Goal: Use online tool/utility: Use online tool/utility

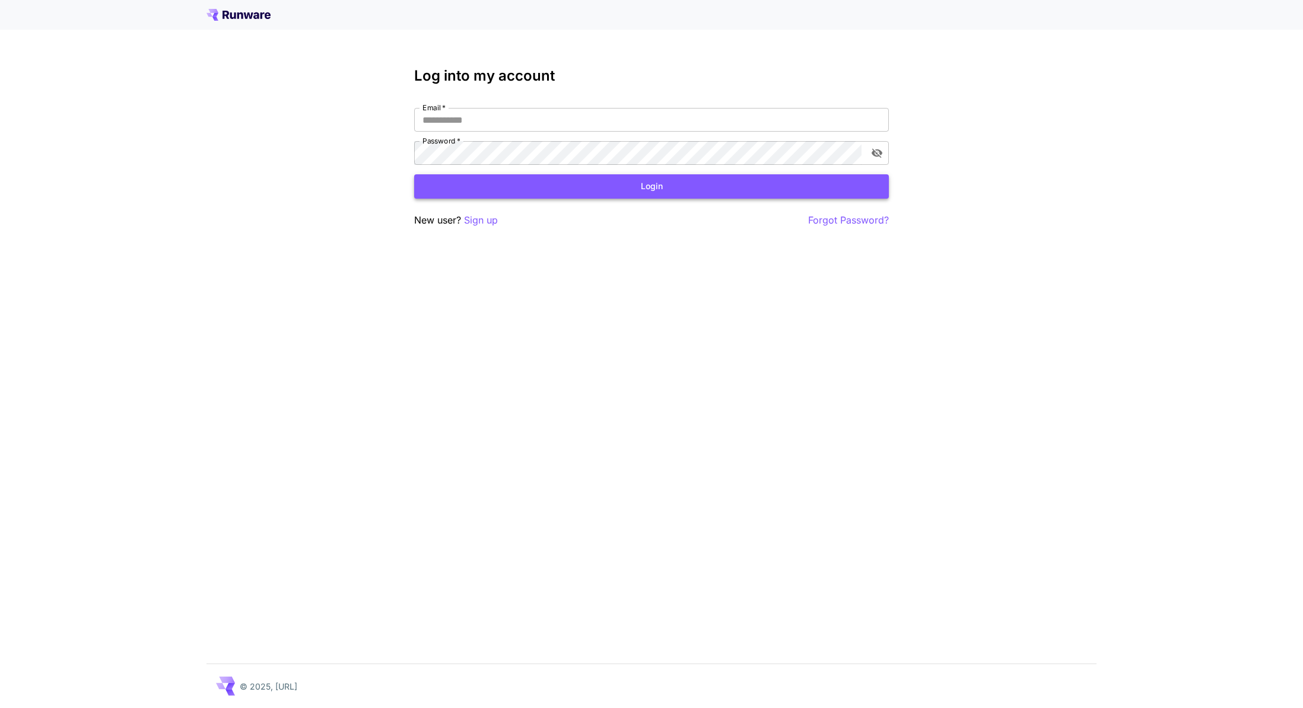
type input "**********"
click at [609, 192] on button "Login" at bounding box center [651, 186] width 475 height 24
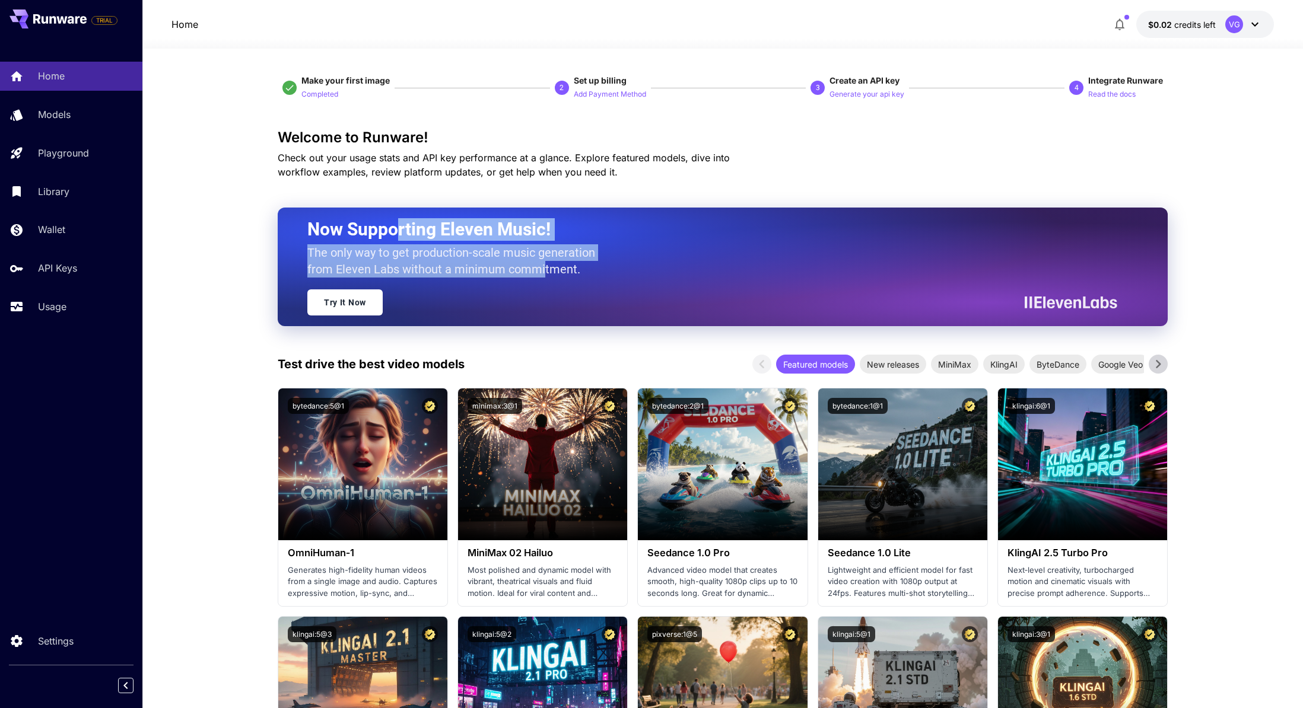
drag, startPoint x: 403, startPoint y: 233, endPoint x: 545, endPoint y: 266, distance: 144.9
click at [545, 266] on div "Now Supporting Eleven Music! The only way to get production-scale music generat…" at bounding box center [707, 266] width 801 height 97
click at [544, 266] on p "The only way to get production-scale music generation from Eleven Labs without …" at bounding box center [455, 260] width 297 height 33
drag, startPoint x: 550, startPoint y: 267, endPoint x: 309, endPoint y: 227, distance: 244.2
click at [310, 227] on div "Now Supporting Eleven Music! The only way to get production-scale music generat…" at bounding box center [707, 266] width 801 height 97
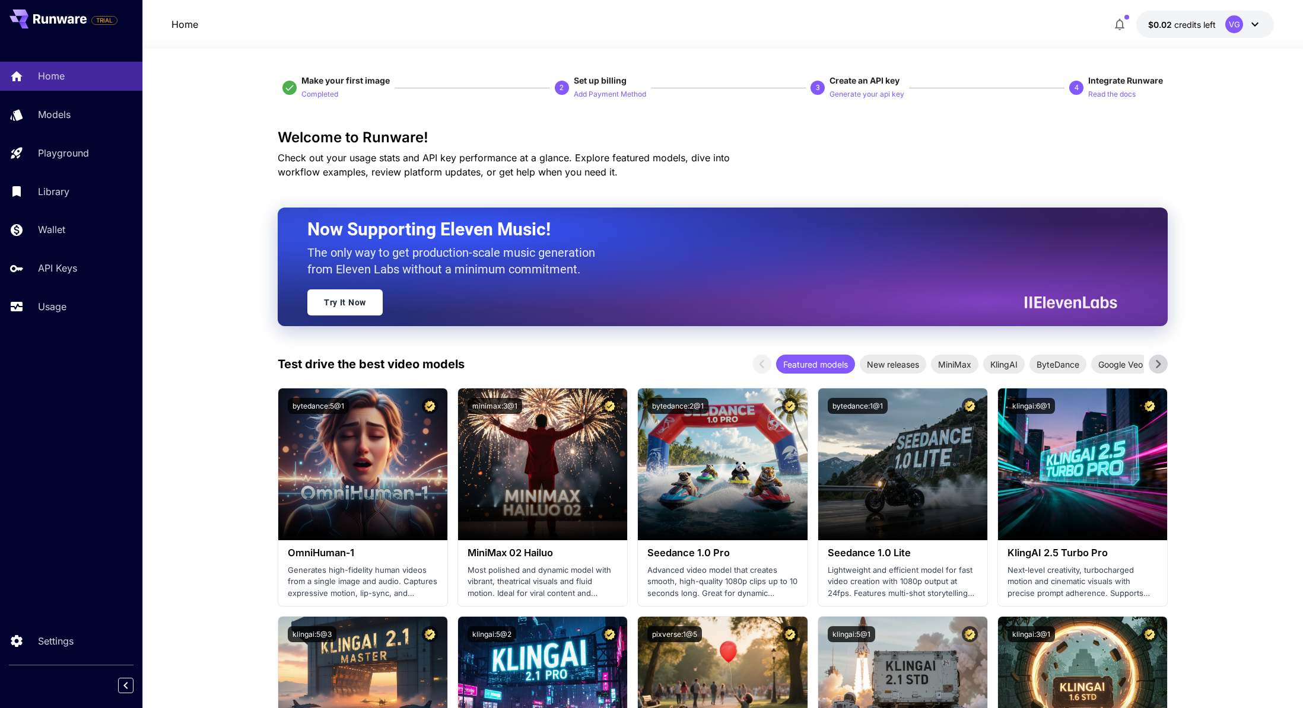
click at [306, 227] on div "Now Supporting Eleven Music! The only way to get production-scale music generat…" at bounding box center [723, 267] width 890 height 119
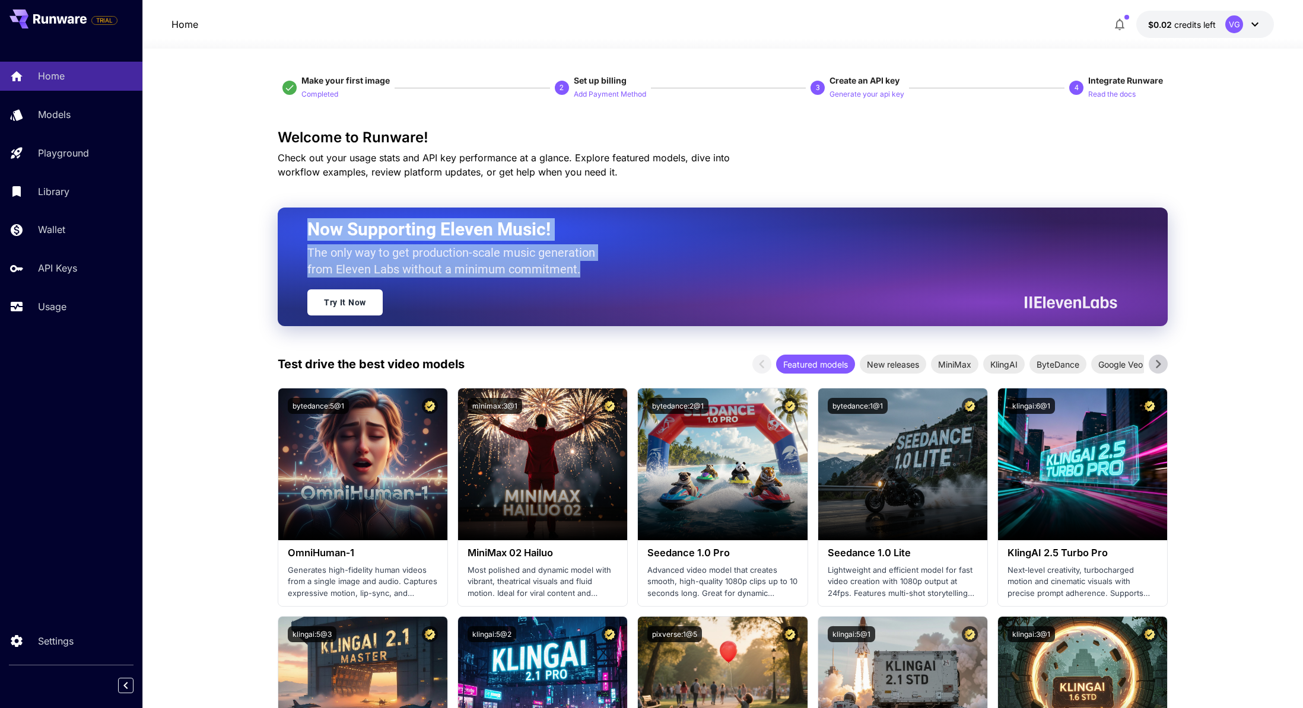
drag, startPoint x: 510, startPoint y: 271, endPoint x: 592, endPoint y: 269, distance: 81.9
click at [599, 270] on div "Now Supporting Eleven Music! The only way to get production-scale music generat…" at bounding box center [707, 266] width 801 height 97
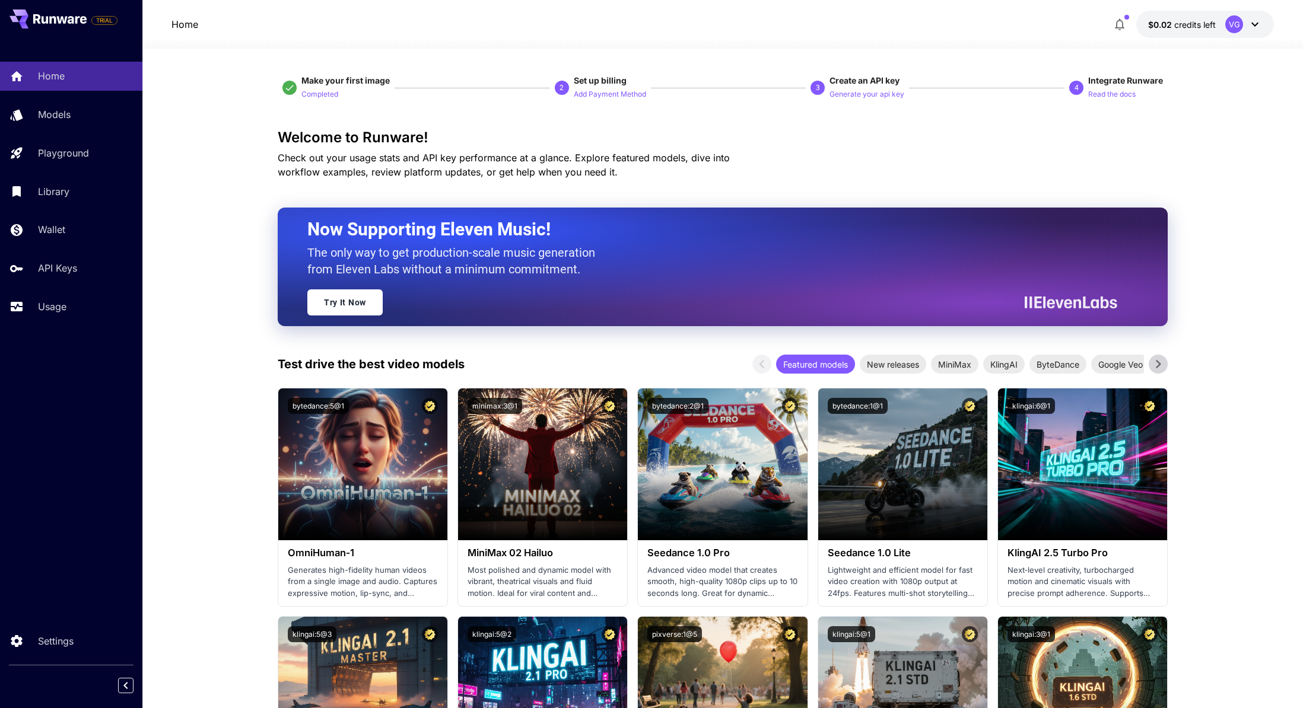
click at [591, 269] on p "The only way to get production-scale music generation from Eleven Labs without …" at bounding box center [455, 260] width 297 height 33
click at [614, 92] on p "Add Payment Method" at bounding box center [610, 94] width 72 height 11
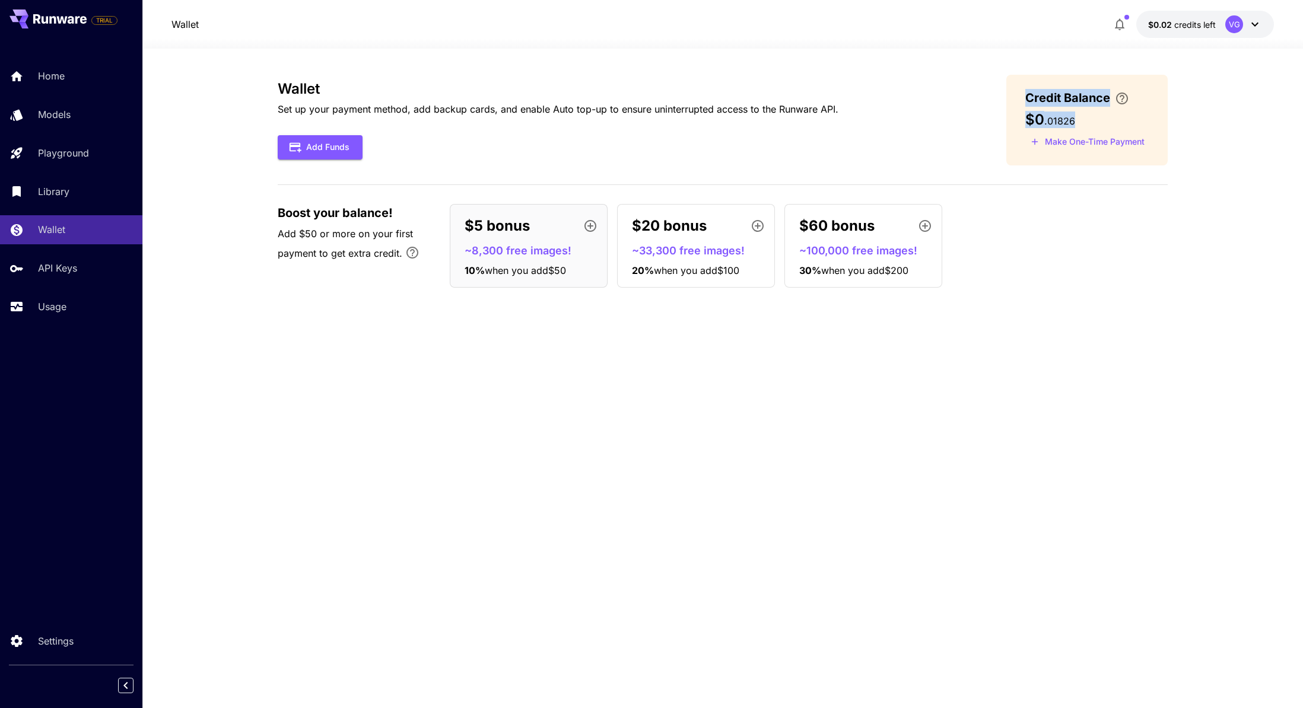
drag, startPoint x: 1080, startPoint y: 120, endPoint x: 974, endPoint y: 98, distance: 108.6
click at [977, 96] on div "Wallet Set up your payment method, add backup cards, and enable Auto top-up to …" at bounding box center [723, 120] width 890 height 91
drag, startPoint x: 892, startPoint y: 115, endPoint x: 892, endPoint y: 106, distance: 8.9
click at [892, 115] on div "Wallet Set up your payment method, add backup cards, and enable Auto top-up to …" at bounding box center [723, 120] width 890 height 91
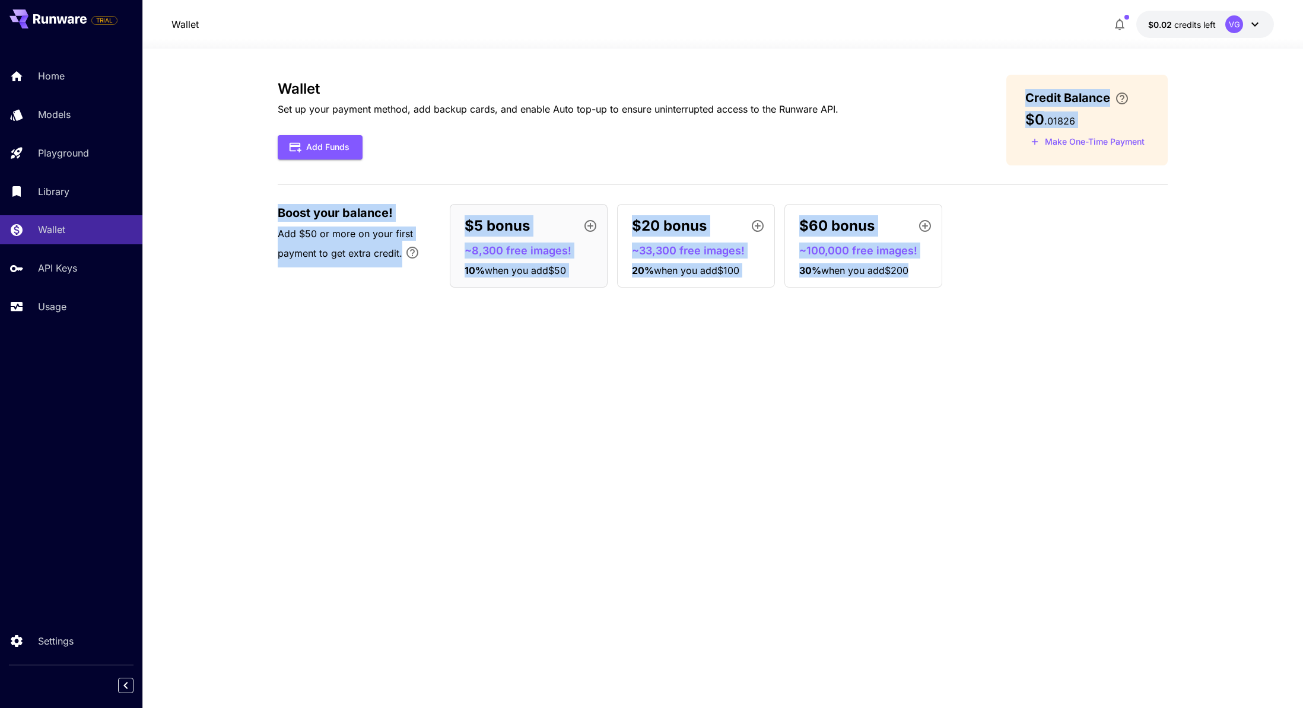
drag, startPoint x: 898, startPoint y: 109, endPoint x: 1043, endPoint y: 274, distance: 219.9
click at [1043, 274] on div "Wallet Set up your payment method, add backup cards, and enable Auto top-up to …" at bounding box center [723, 186] width 890 height 223
click at [1043, 274] on div "$5 bonus ~8,300 free images! 10 % when you add $50 $20 bonus ~33,300 free image…" at bounding box center [809, 246] width 718 height 84
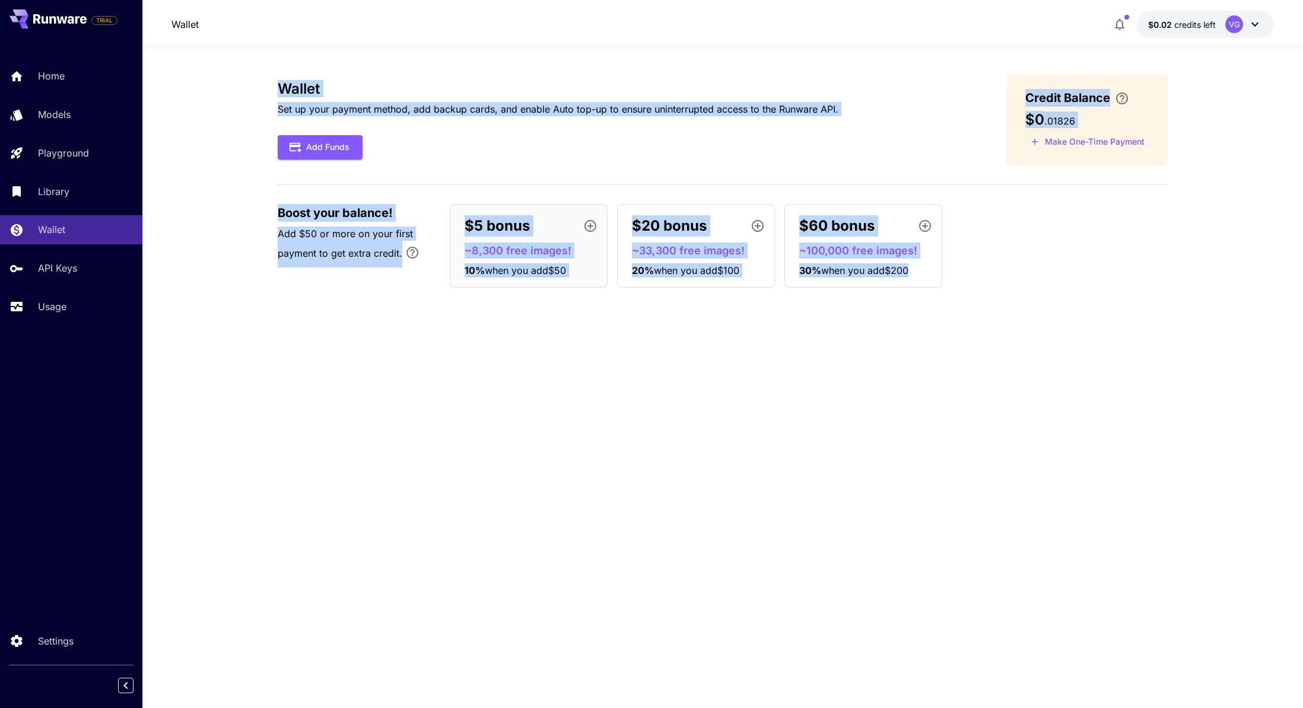
drag, startPoint x: 1000, startPoint y: 282, endPoint x: 444, endPoint y: 65, distance: 596.7
click at [447, 66] on div "Wallet Set up your payment method, add backup cards, and enable Auto top-up to …" at bounding box center [723, 379] width 890 height 660
drag, startPoint x: 467, startPoint y: 122, endPoint x: 323, endPoint y: 169, distance: 150.9
click at [467, 122] on div "Wallet Set up your payment method, add backup cards, and enable Auto top-up to …" at bounding box center [558, 120] width 561 height 79
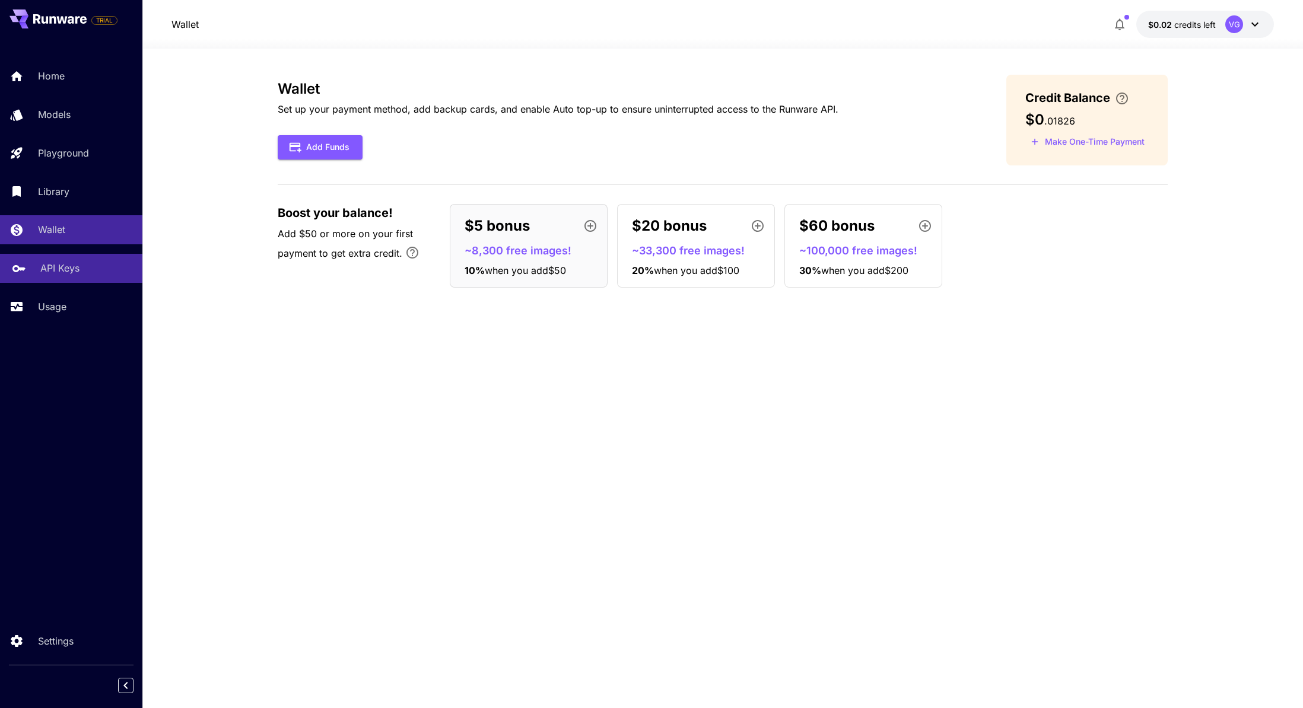
click at [51, 269] on p "API Keys" at bounding box center [59, 268] width 39 height 14
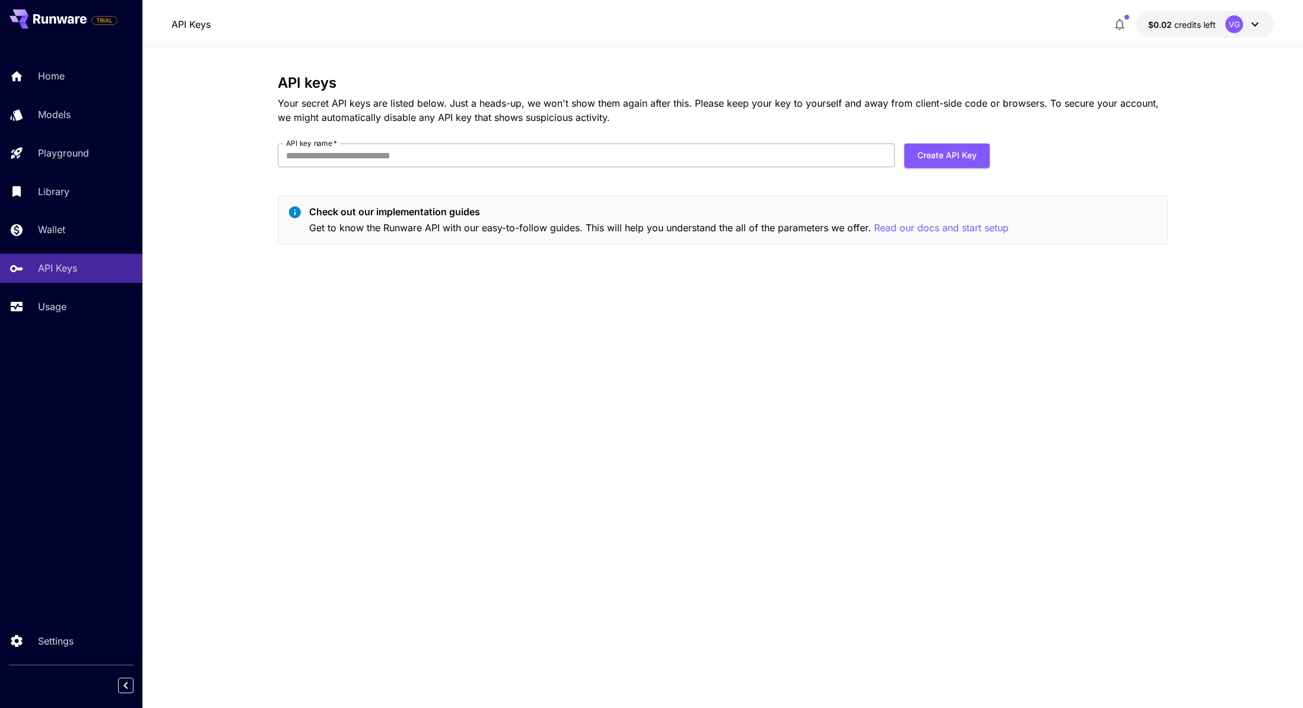
click at [538, 160] on input "API key name   *" at bounding box center [586, 156] width 617 height 24
type input "*******"
click at [933, 154] on button "Create API Key" at bounding box center [946, 156] width 85 height 24
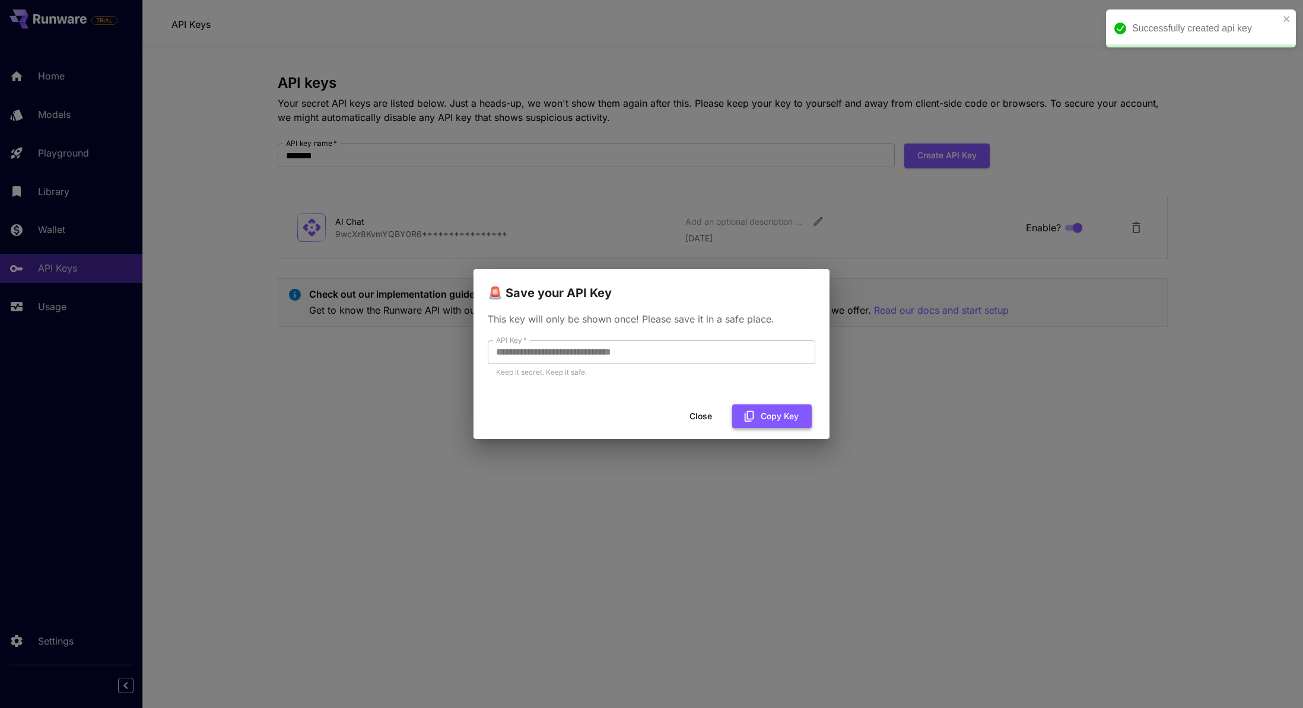
click at [759, 419] on button "Copy Key" at bounding box center [772, 417] width 80 height 24
click at [691, 412] on button "Close" at bounding box center [700, 417] width 53 height 24
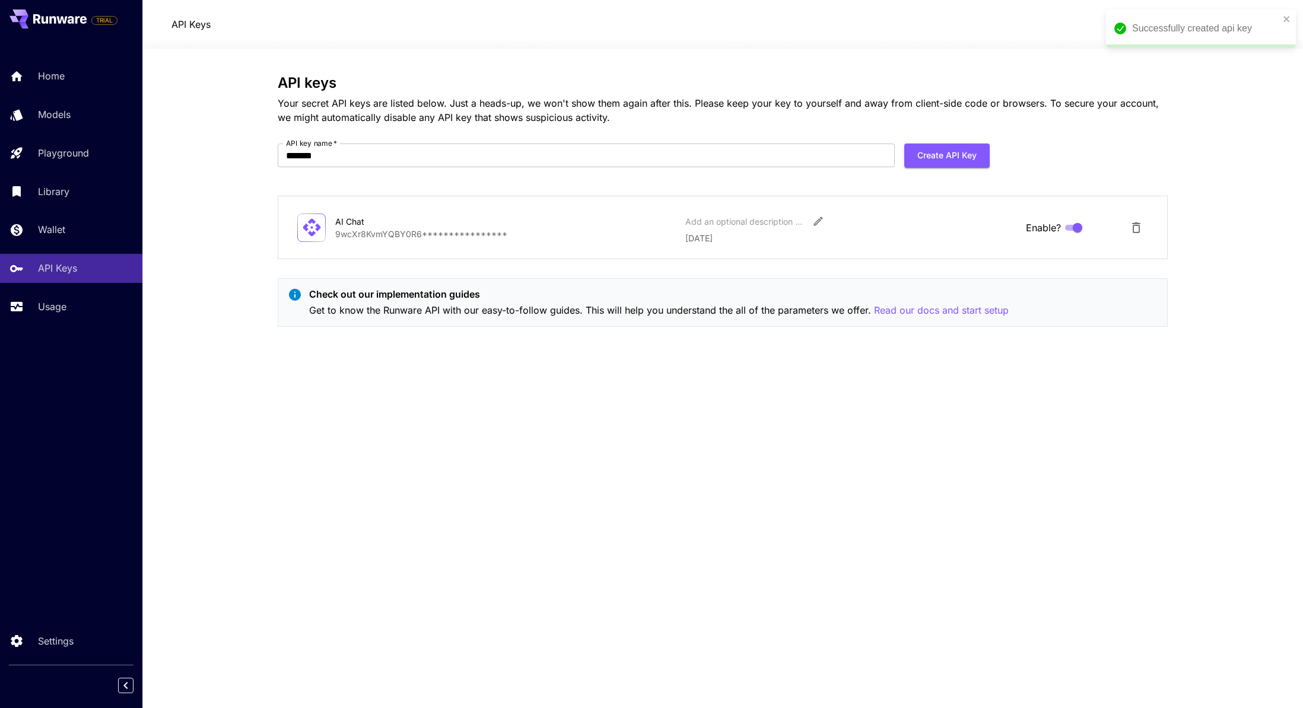
click at [589, 432] on div "**********" at bounding box center [723, 379] width 890 height 608
click at [707, 399] on div "**********" at bounding box center [723, 379] width 890 height 608
click at [553, 428] on div "**********" at bounding box center [723, 379] width 890 height 608
click at [51, 313] on p "Usage" at bounding box center [54, 307] width 28 height 14
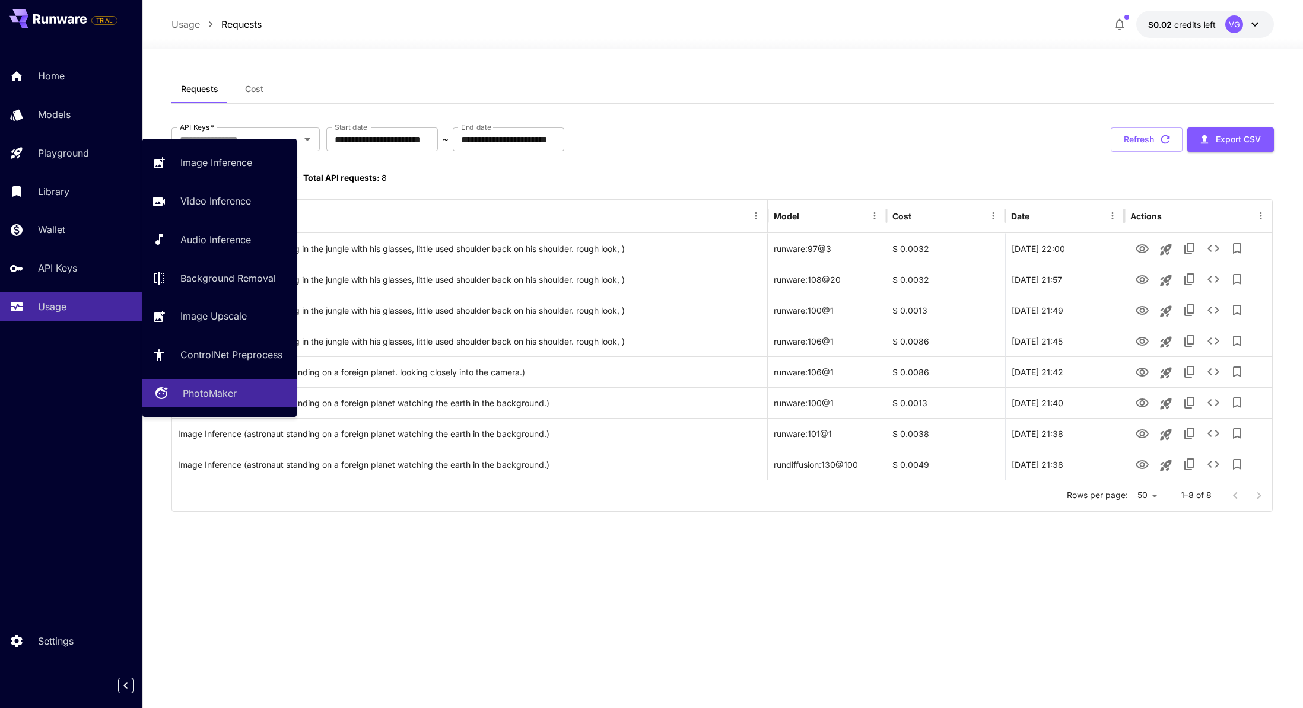
click at [211, 393] on p "PhotoMaker" at bounding box center [210, 393] width 54 height 14
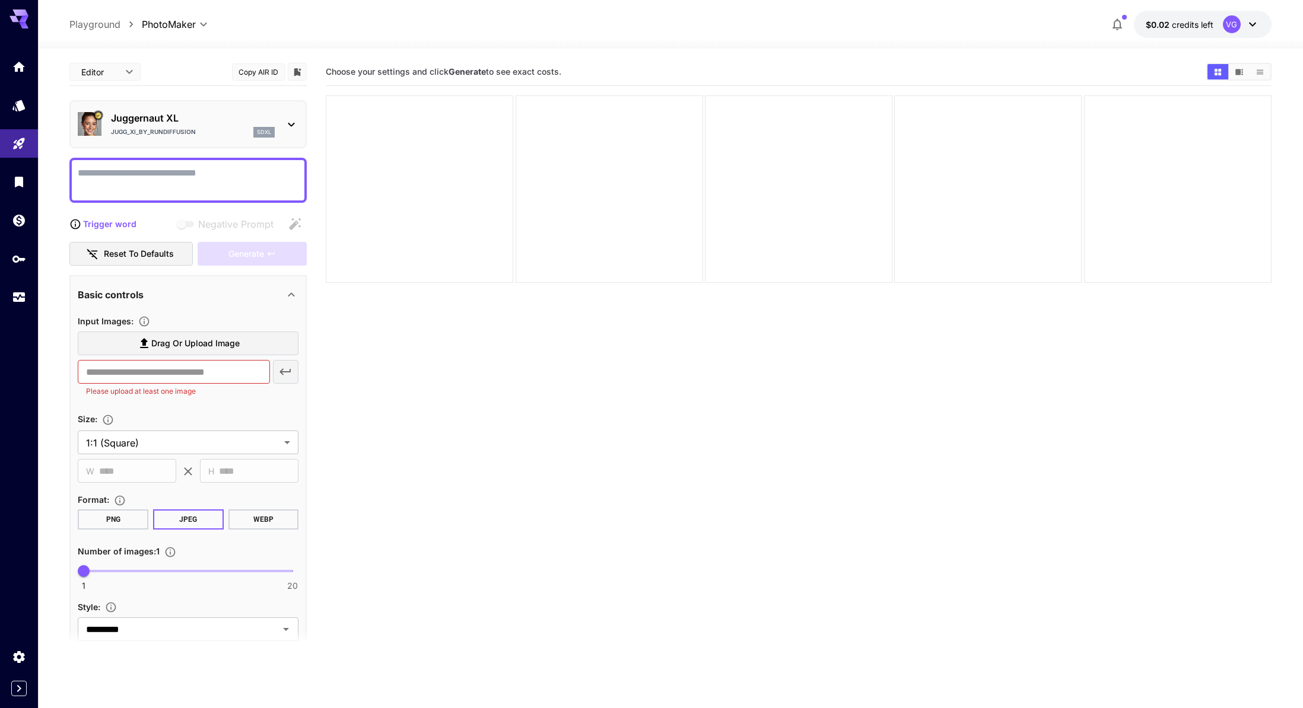
click at [173, 346] on span "Drag or upload image" at bounding box center [195, 343] width 88 height 15
click at [0, 0] on input "Drag or upload image" at bounding box center [0, 0] width 0 height 0
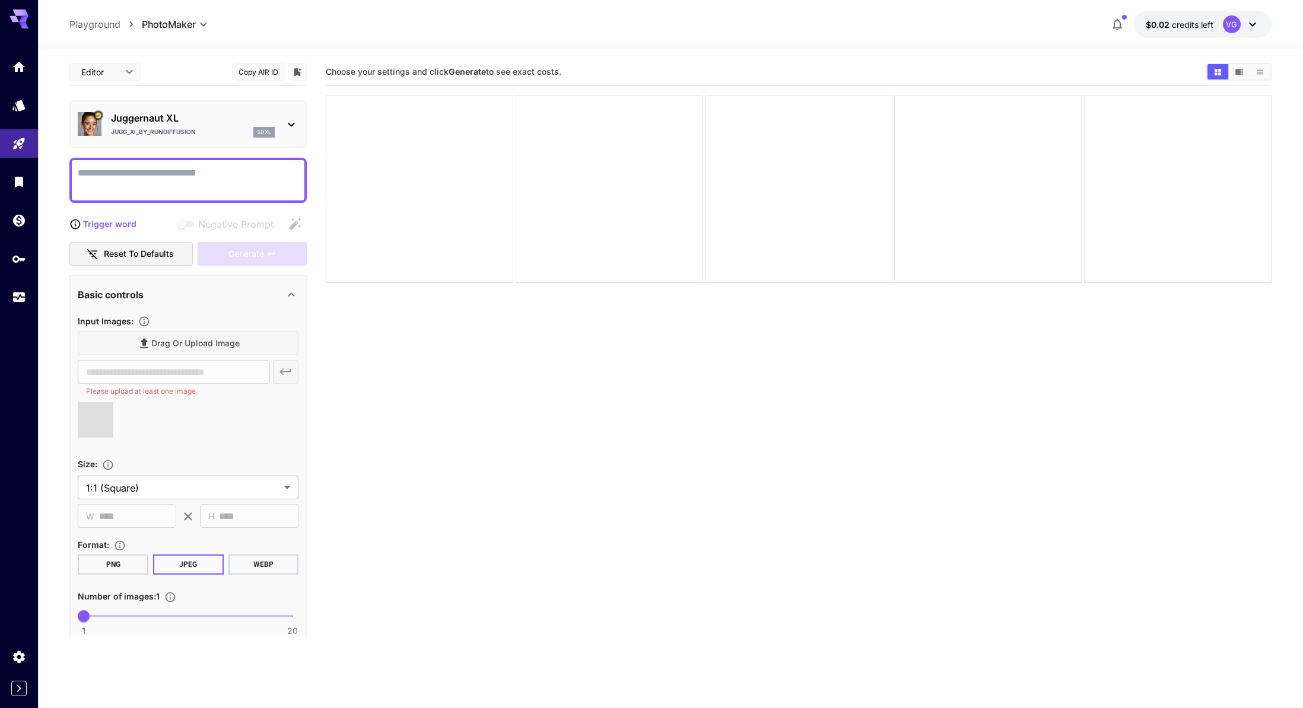
type input "**********"
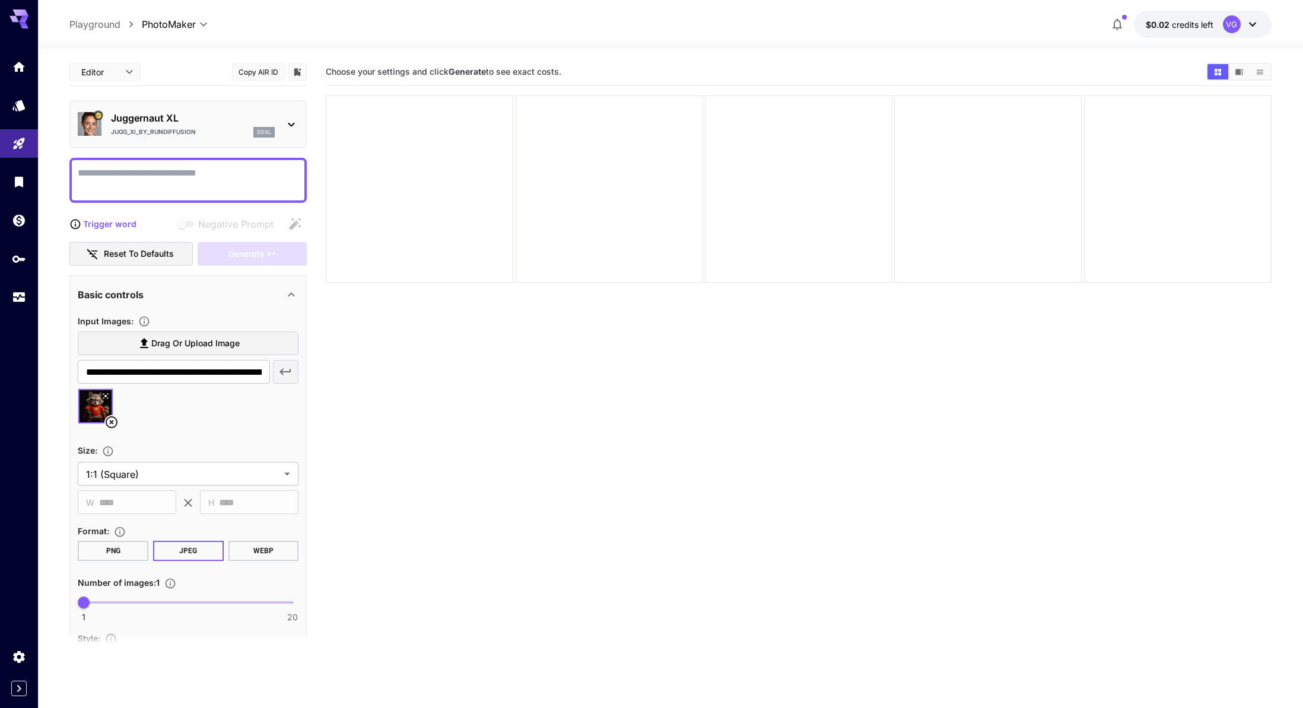
click at [140, 185] on textarea "Negative Prompt" at bounding box center [188, 180] width 221 height 28
type textarea "**********"
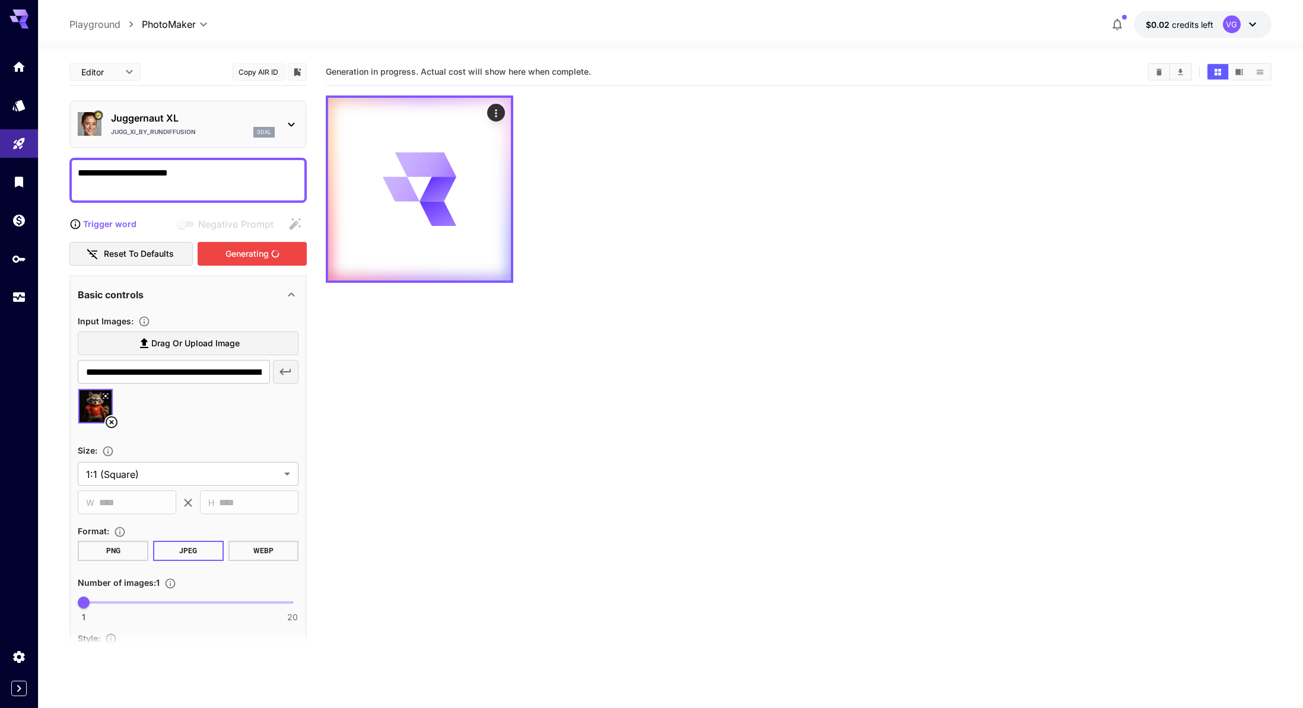
click at [252, 257] on div "Generating" at bounding box center [252, 254] width 109 height 24
